Goal: Register for event/course

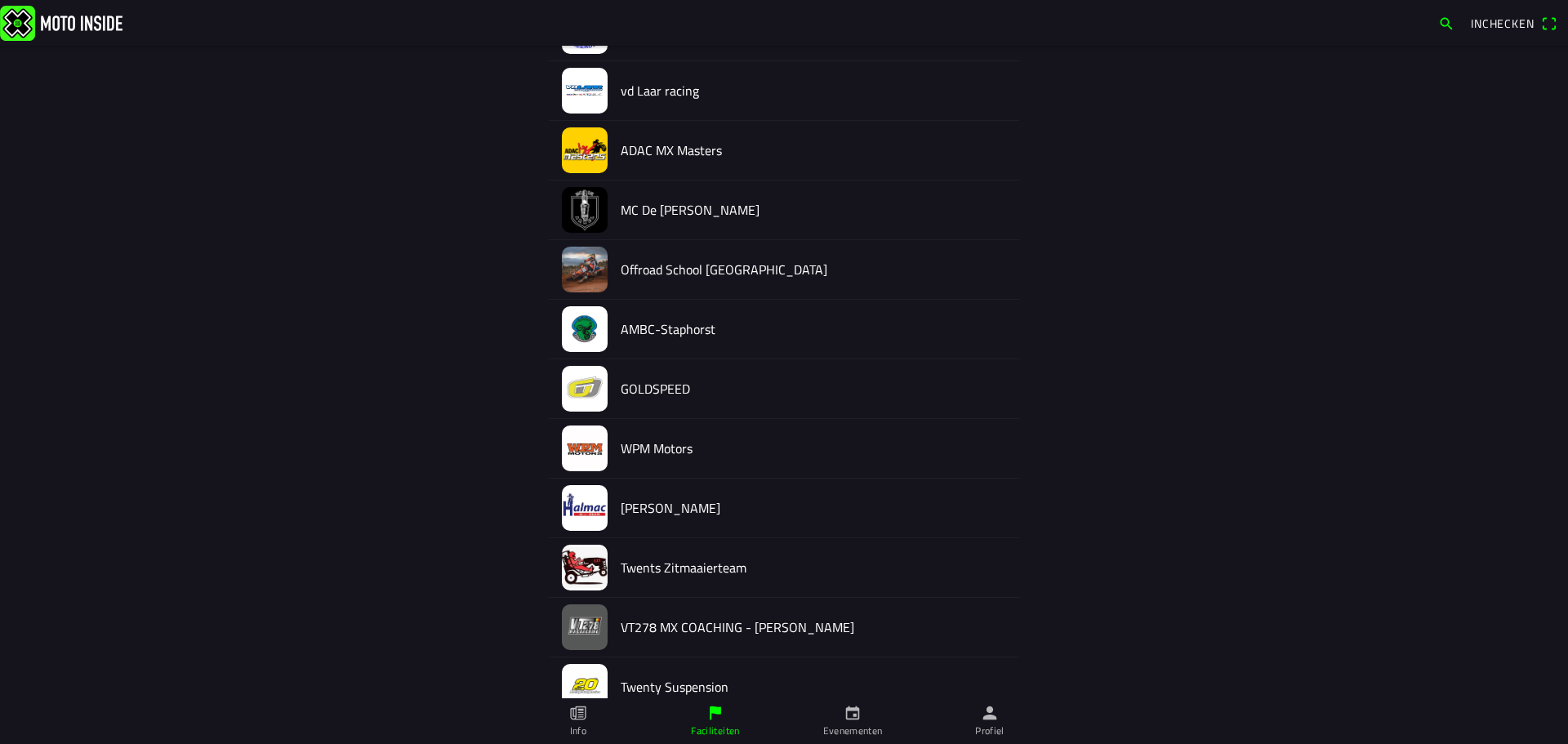
scroll to position [1447, 0]
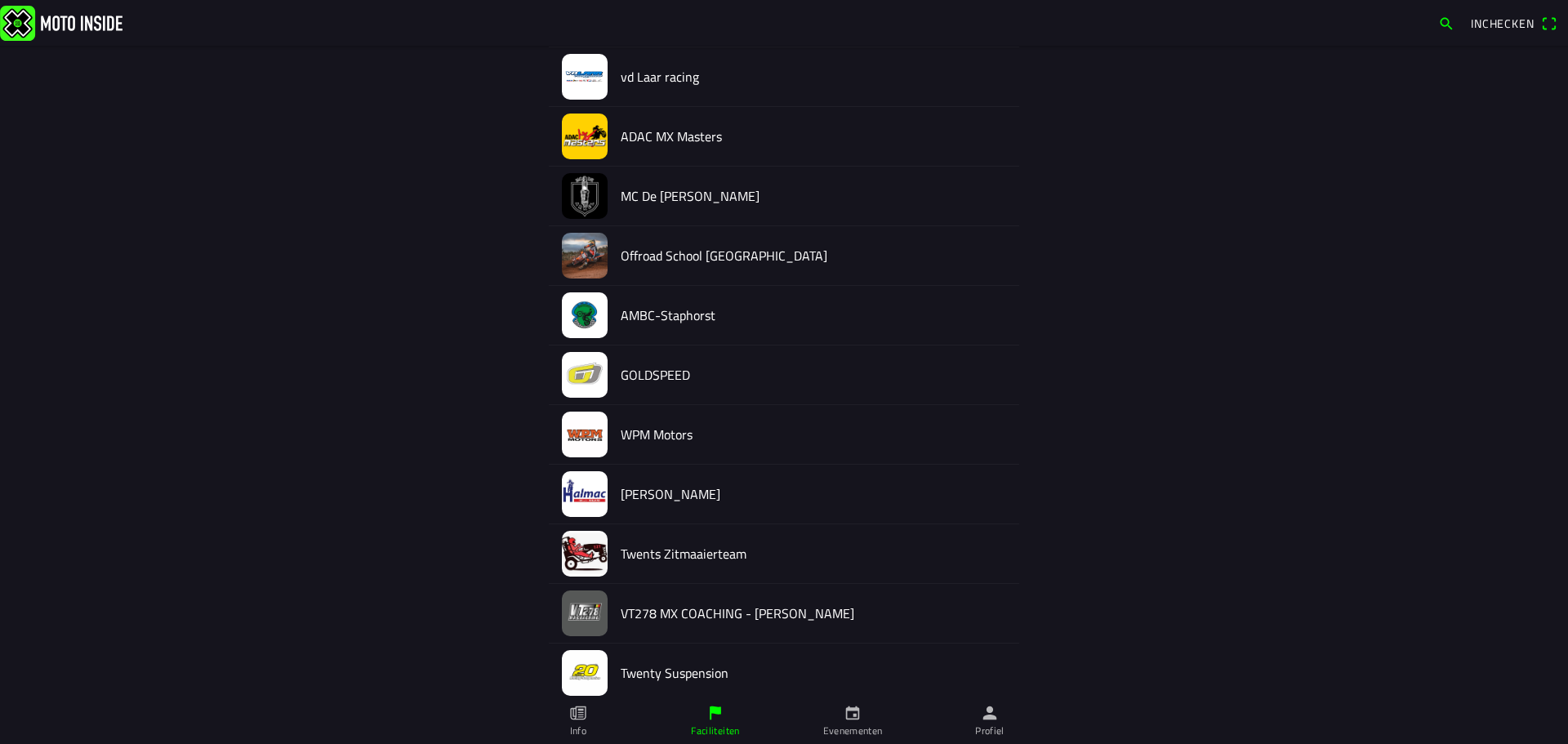
click at [589, 487] on img at bounding box center [585, 494] width 45 height 45
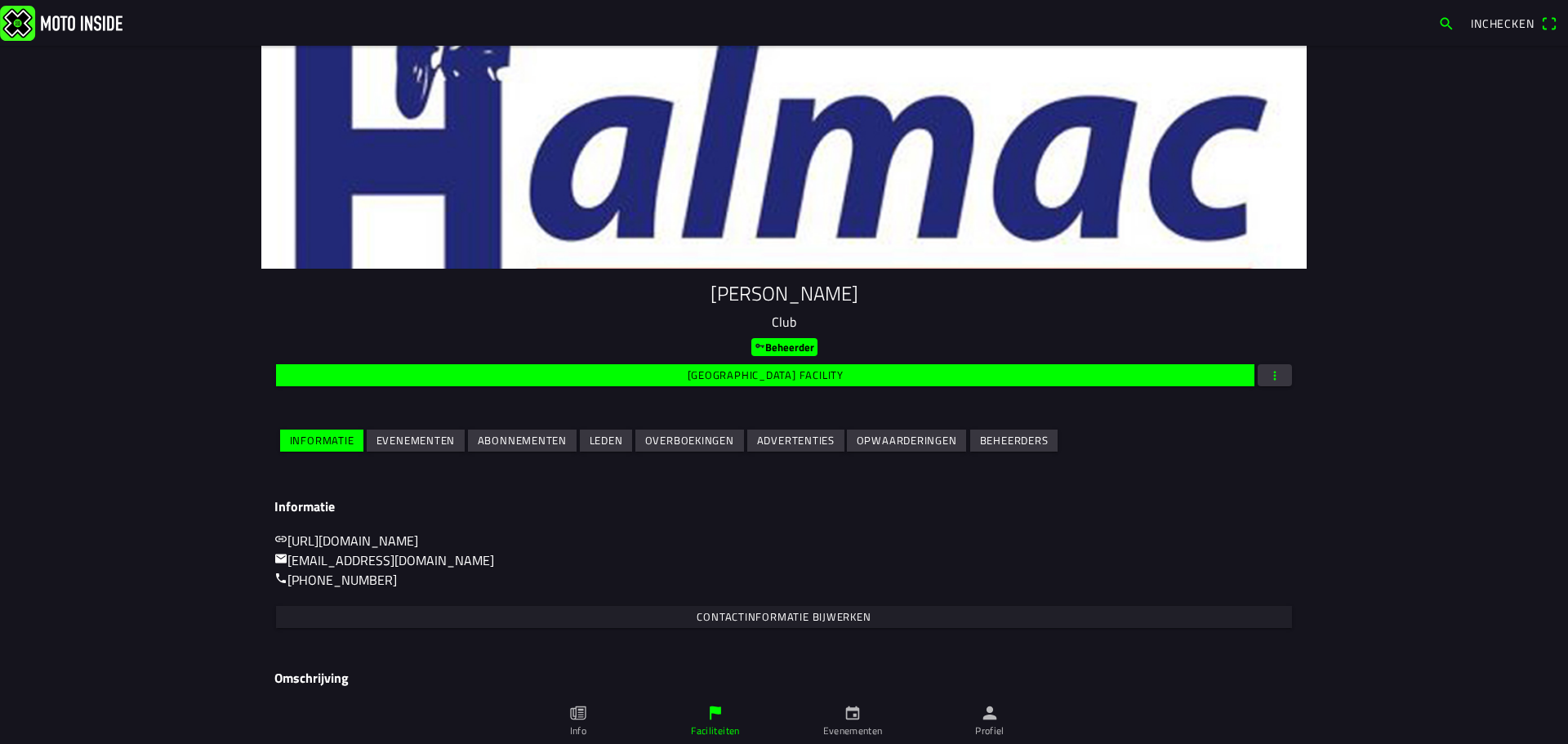
click at [0, 0] on slot "Evenementen" at bounding box center [0, 0] width 0 height 0
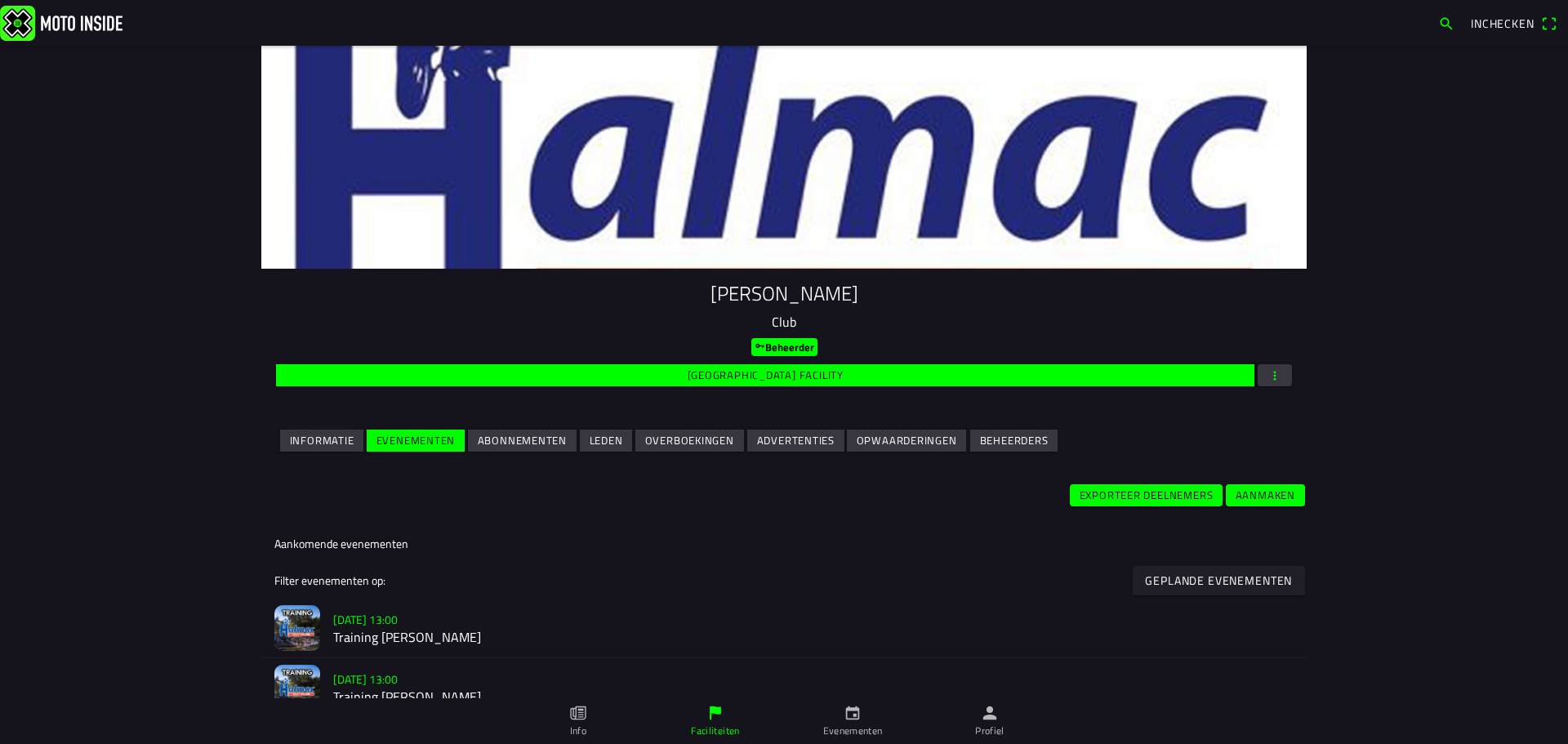
scroll to position [490, 0]
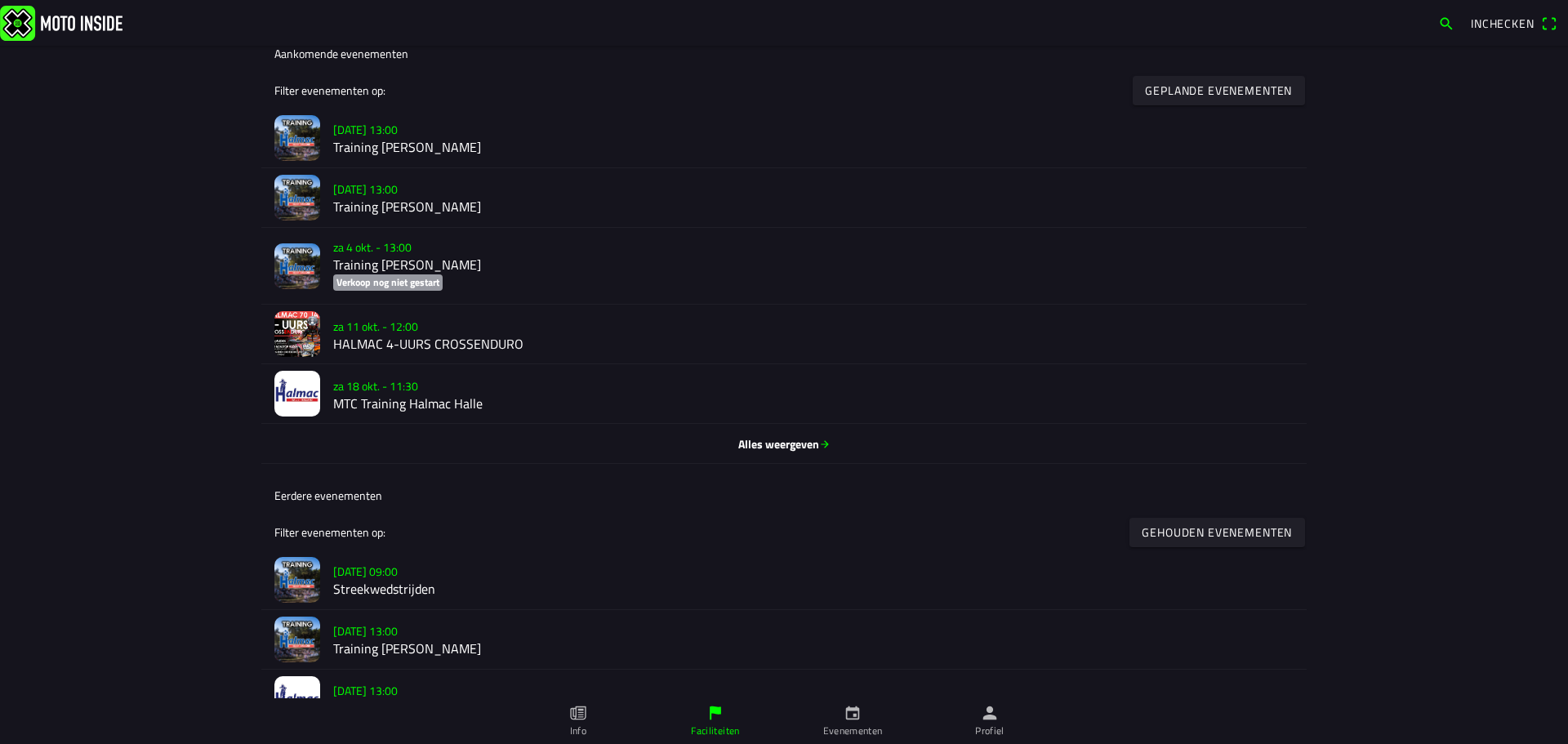
click at [404, 344] on h2 "HALMAC 4-UURS CROSSENDURO" at bounding box center [813, 343] width 960 height 16
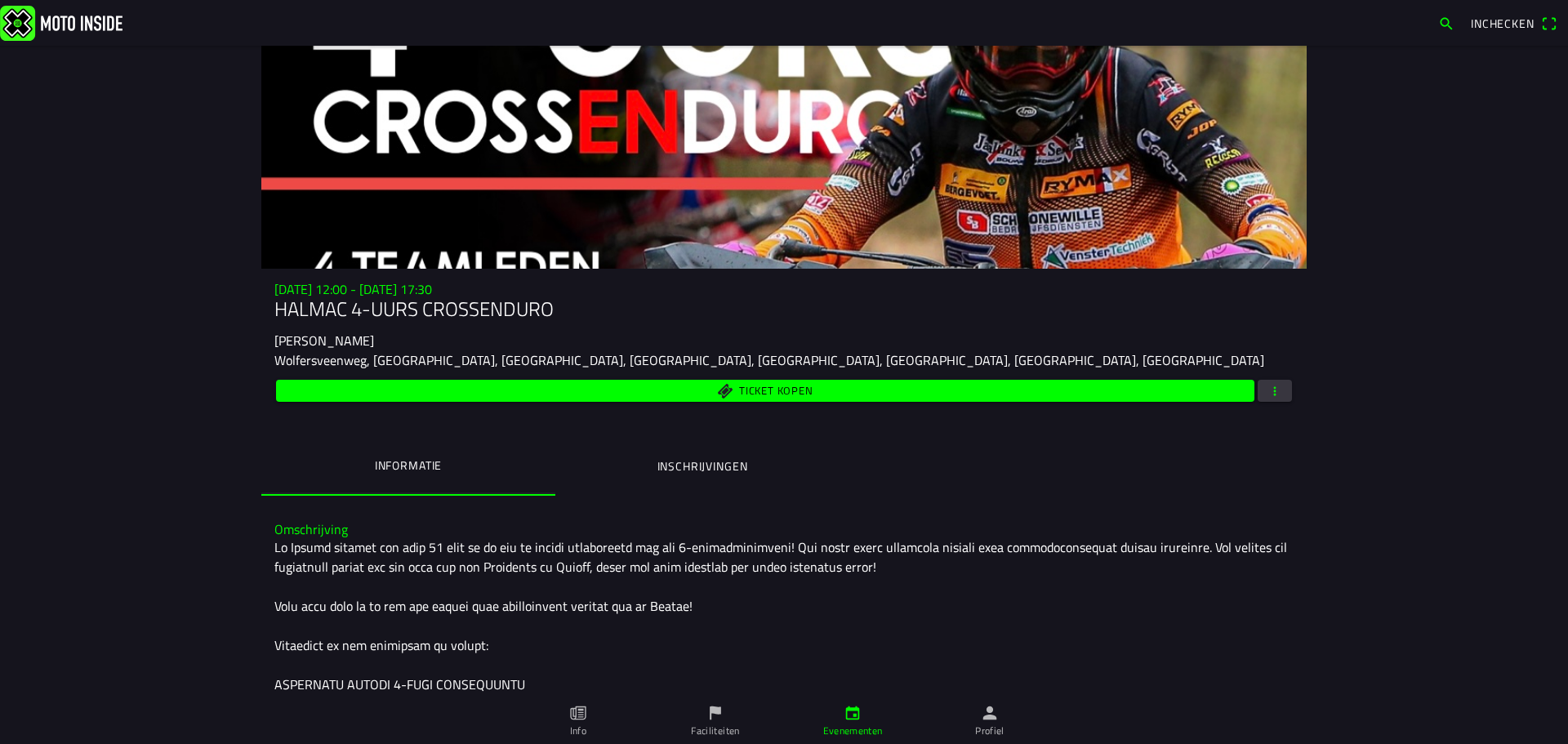
click at [624, 474] on button "Inschrijvingen" at bounding box center [701, 467] width 294 height 56
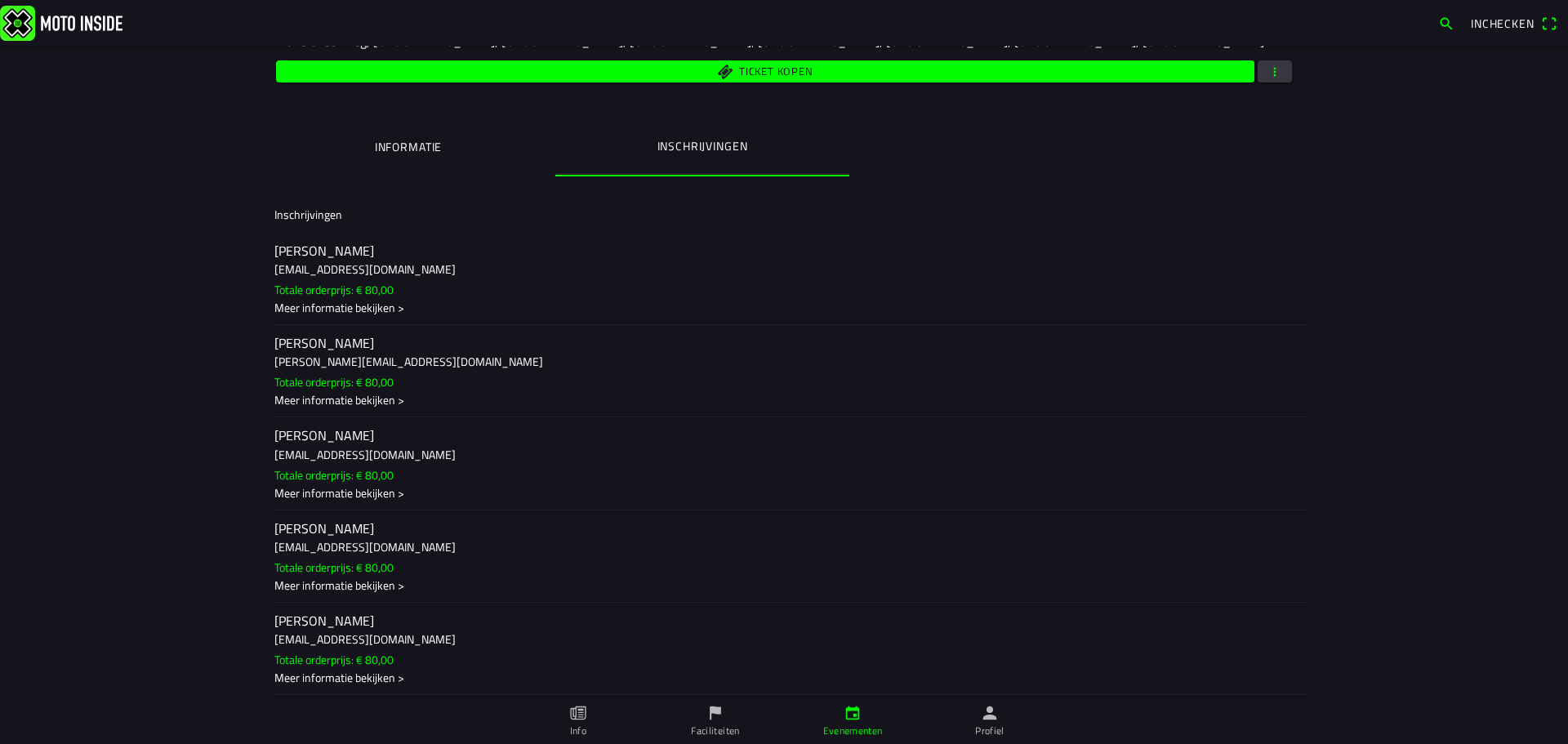
scroll to position [323, 0]
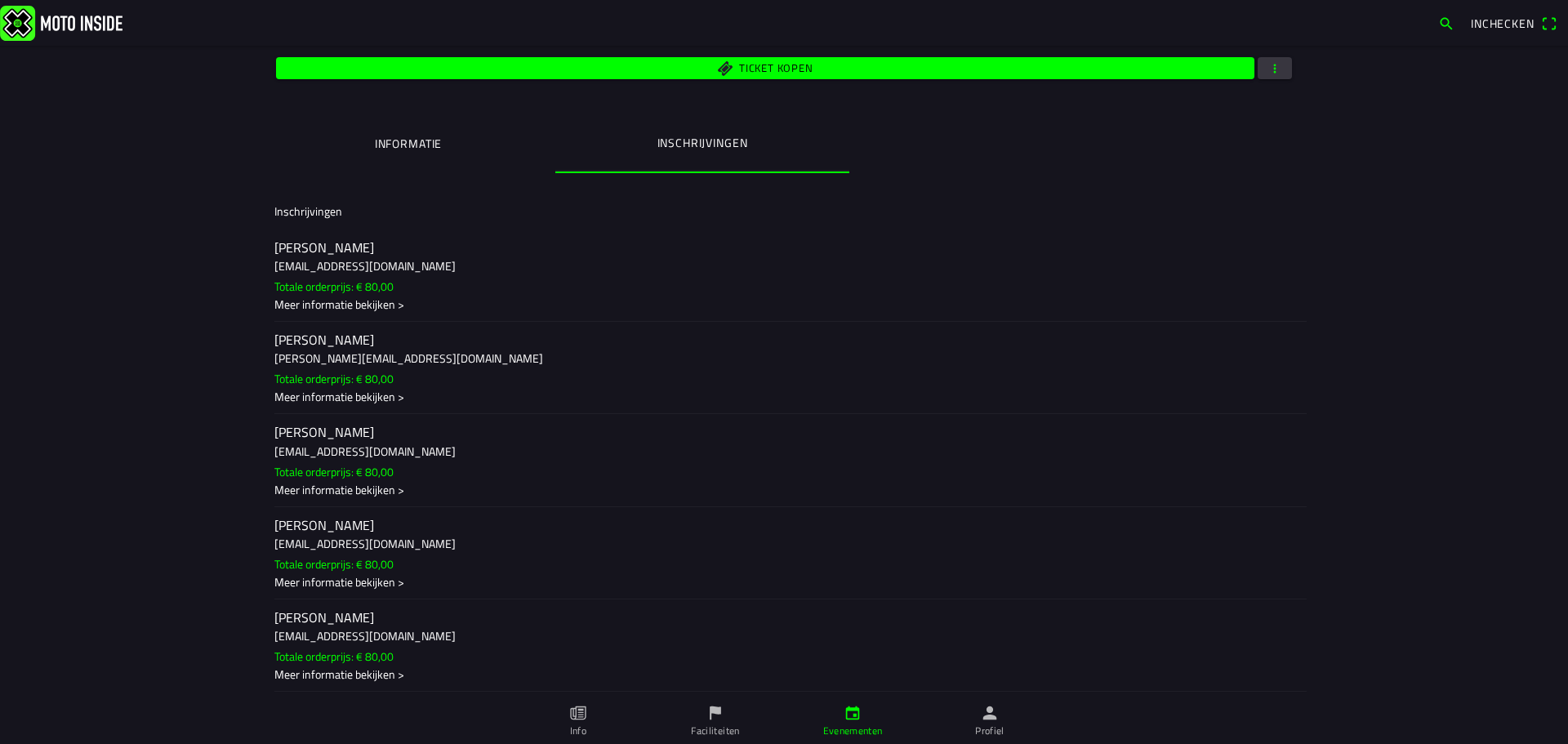
click at [1271, 71] on span "button" at bounding box center [1275, 69] width 15 height 22
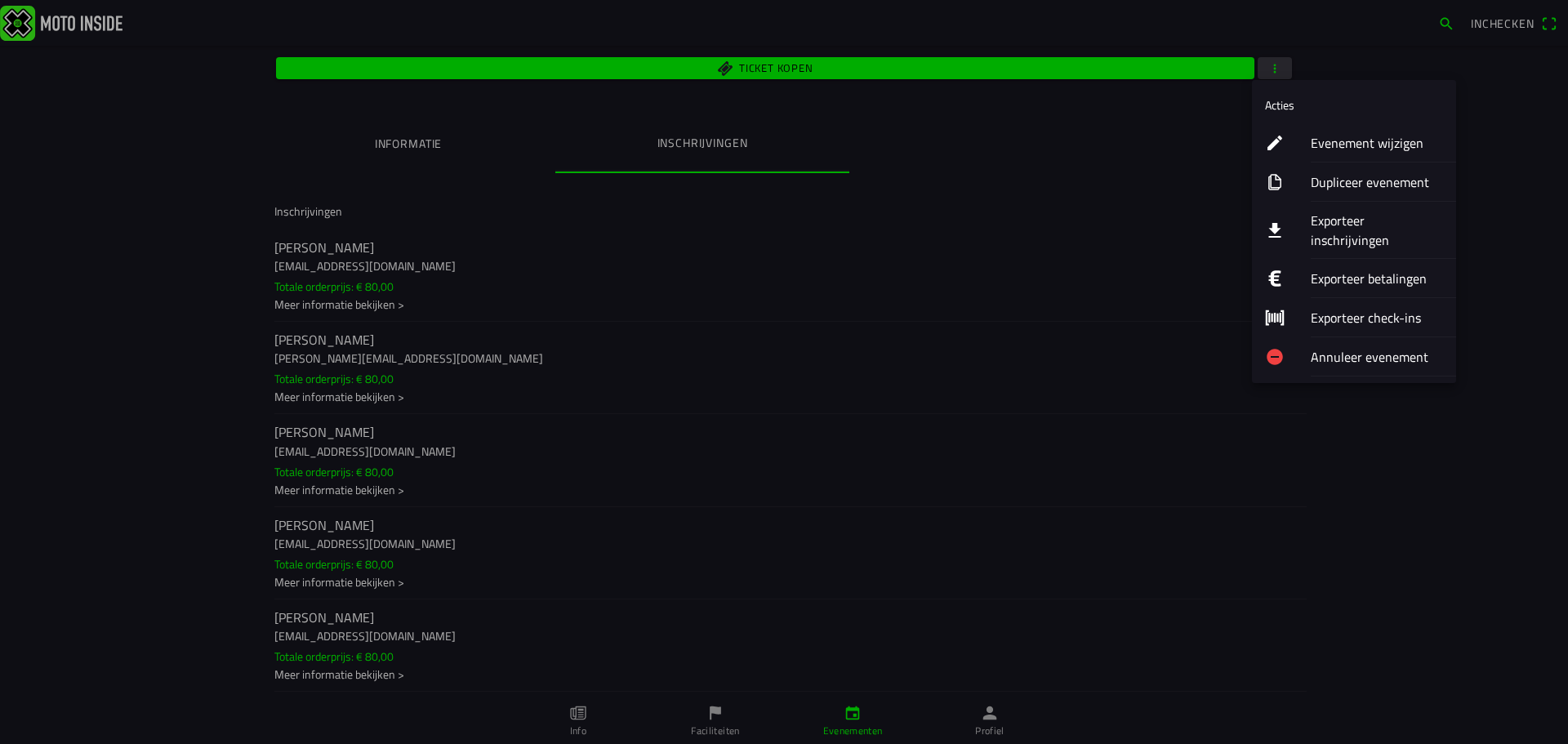
click at [1371, 136] on ion-label "Evenement wijzigen" at bounding box center [1377, 142] width 133 height 19
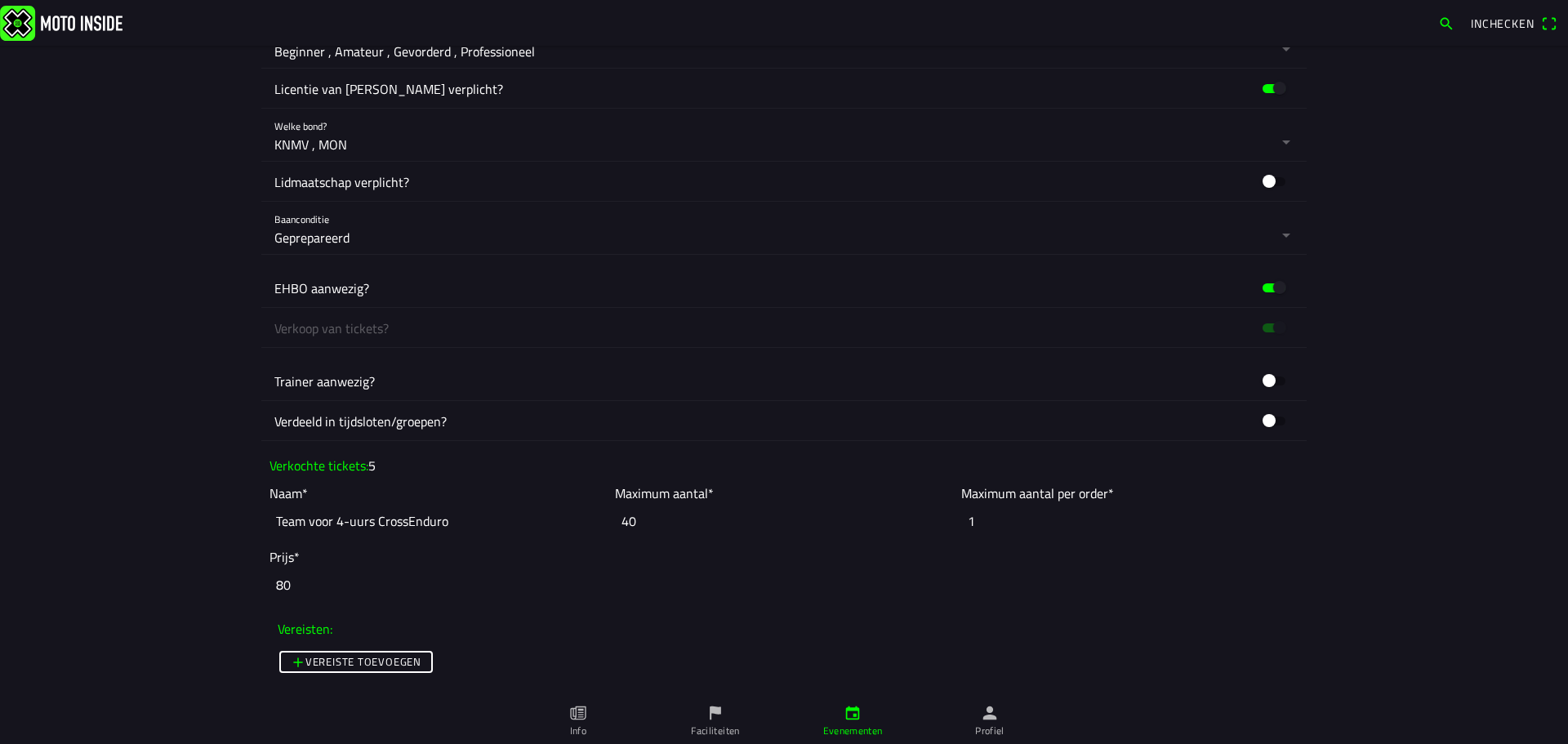
scroll to position [1225, 0]
